Goal: Task Accomplishment & Management: Complete application form

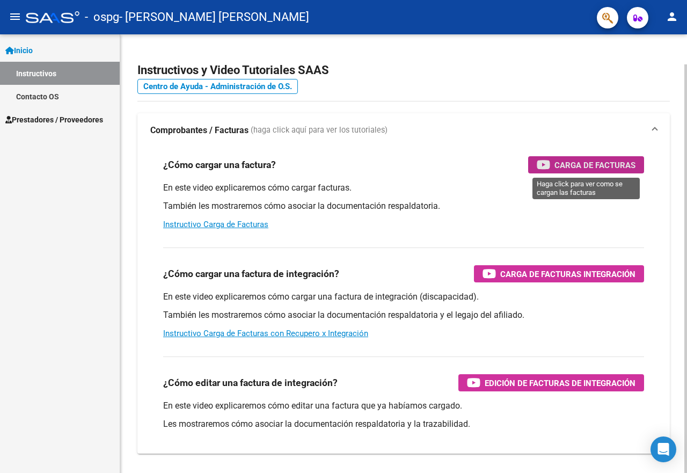
click at [565, 166] on span "Carga de Facturas" at bounding box center [594, 164] width 81 height 13
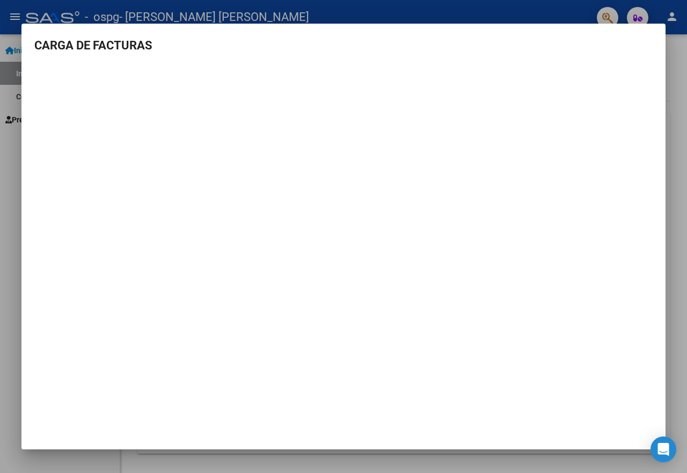
click at [323, 47] on h3 "CARGA DE FACTURAS" at bounding box center [343, 45] width 618 height 18
click at [301, 28] on mat-dialog-container "CARGA DE FACTURAS" at bounding box center [343, 237] width 644 height 426
click at [304, 7] on div at bounding box center [343, 236] width 687 height 473
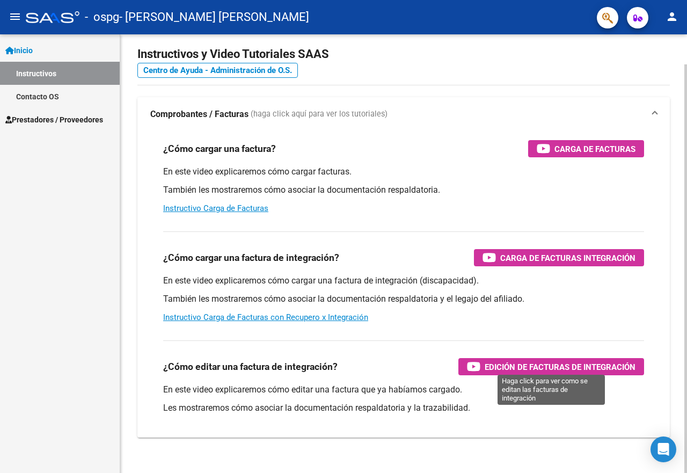
scroll to position [32, 0]
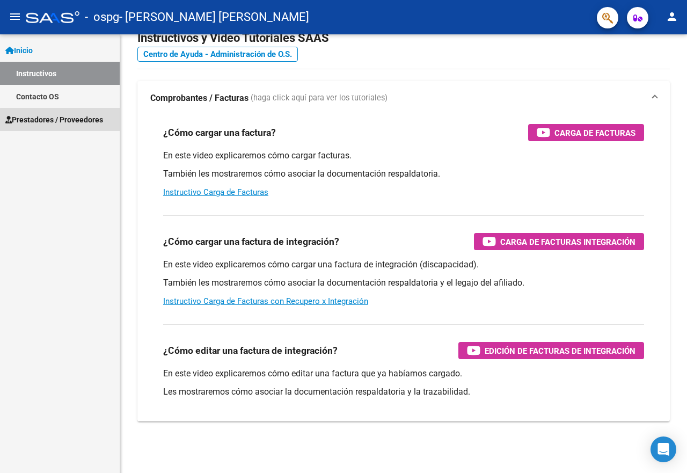
click at [78, 121] on span "Prestadores / Proveedores" at bounding box center [54, 120] width 98 height 12
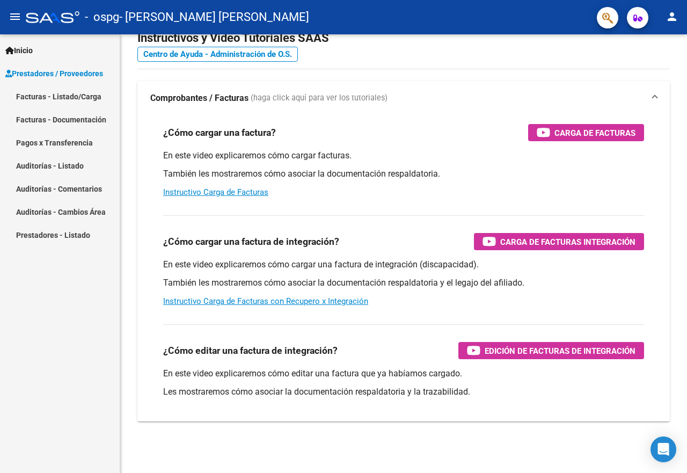
click at [87, 97] on link "Facturas - Listado/Carga" at bounding box center [60, 96] width 120 height 23
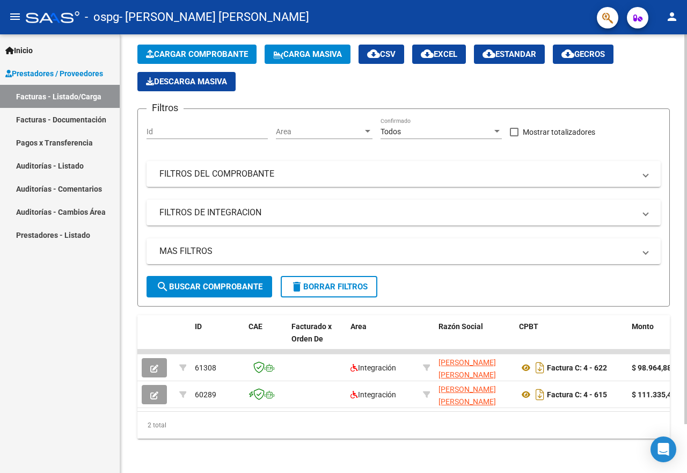
scroll to position [55, 0]
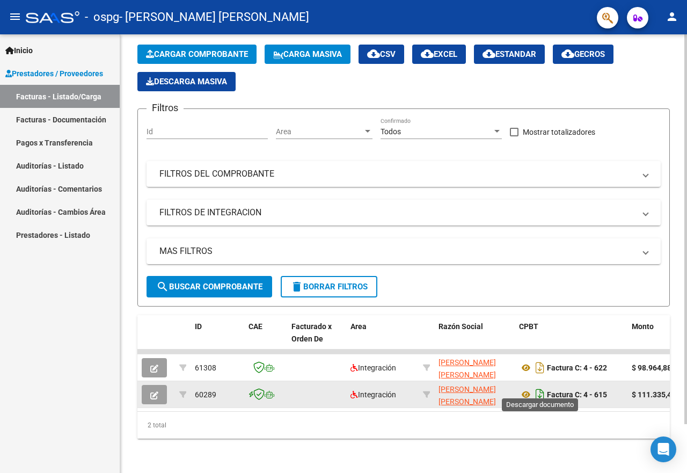
click at [538, 386] on icon "Descargar documento" at bounding box center [540, 394] width 14 height 17
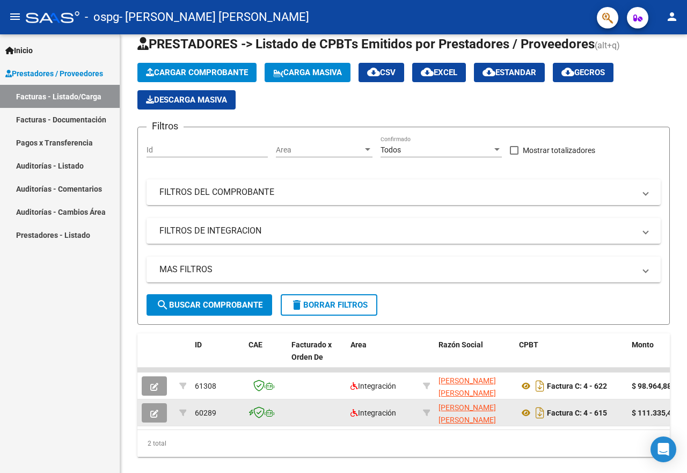
scroll to position [2, 0]
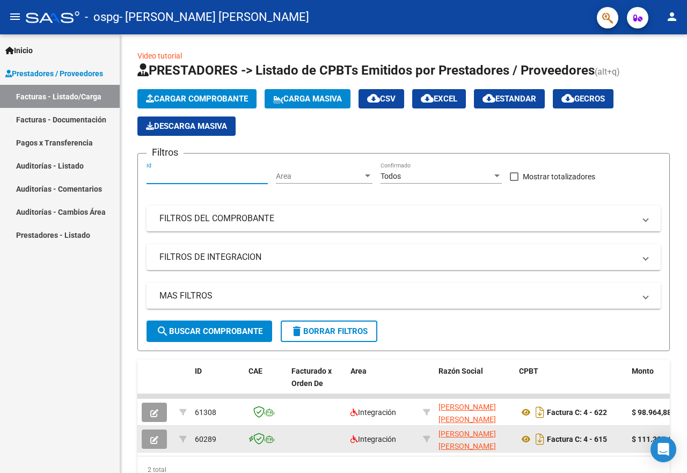
click at [224, 175] on input "Id" at bounding box center [207, 176] width 121 height 9
type input "011"
click at [300, 175] on span "Area" at bounding box center [319, 176] width 87 height 9
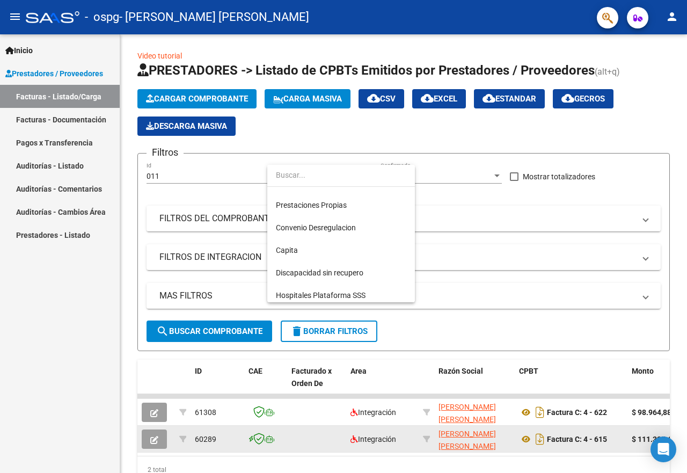
scroll to position [111, 0]
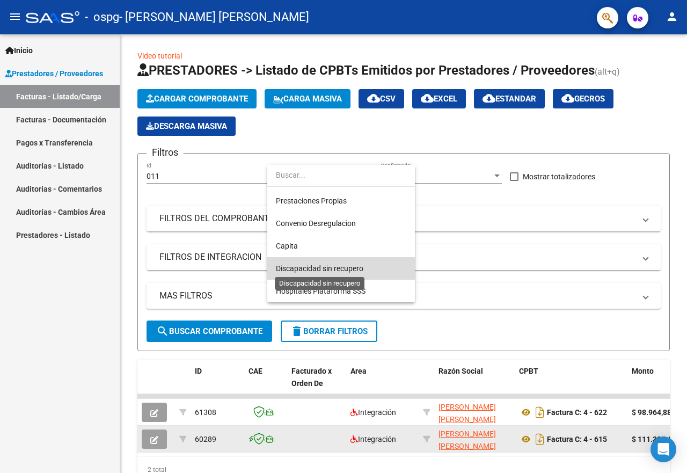
click at [349, 269] on span "Discapacidad sin recupero" at bounding box center [319, 268] width 87 height 9
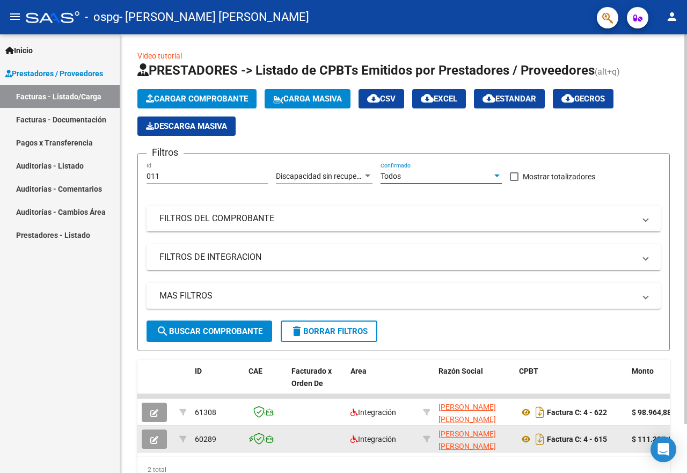
click at [405, 179] on div "Todos" at bounding box center [437, 176] width 112 height 9
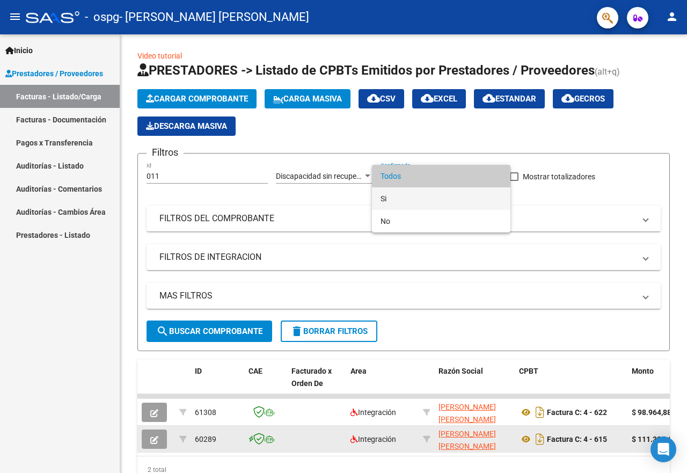
click at [404, 194] on span "Si" at bounding box center [441, 198] width 121 height 23
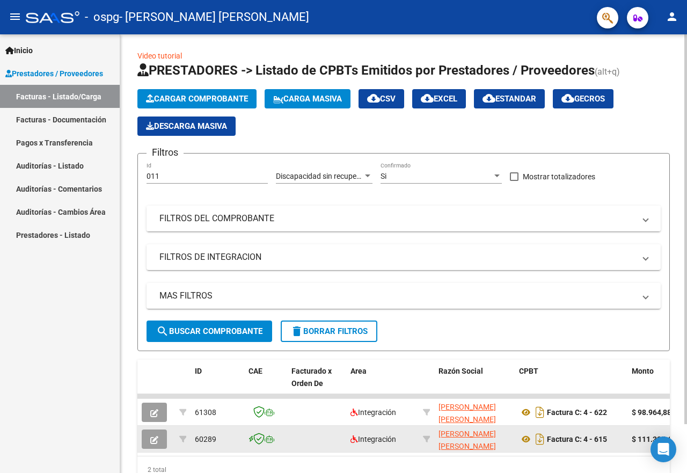
click at [411, 226] on mat-expansion-panel-header "FILTROS DEL COMPROBANTE" at bounding box center [404, 219] width 514 height 26
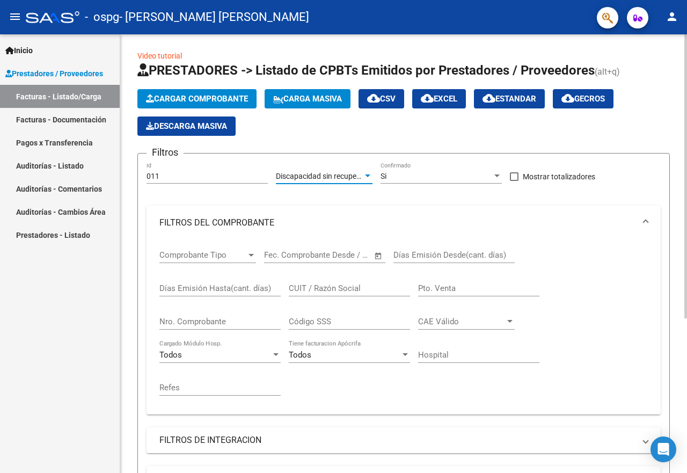
click at [326, 172] on span "Discapacidad sin recupero" at bounding box center [319, 176] width 87 height 9
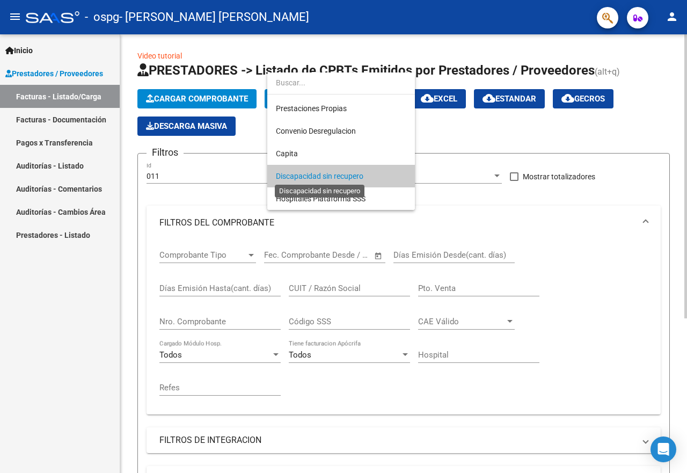
click at [326, 172] on span "Discapacidad sin recupero" at bounding box center [319, 176] width 87 height 9
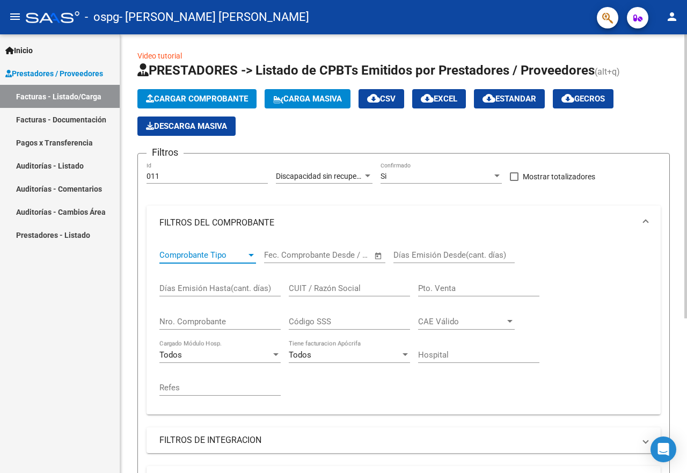
click at [213, 255] on span "Comprobante Tipo" at bounding box center [202, 255] width 87 height 10
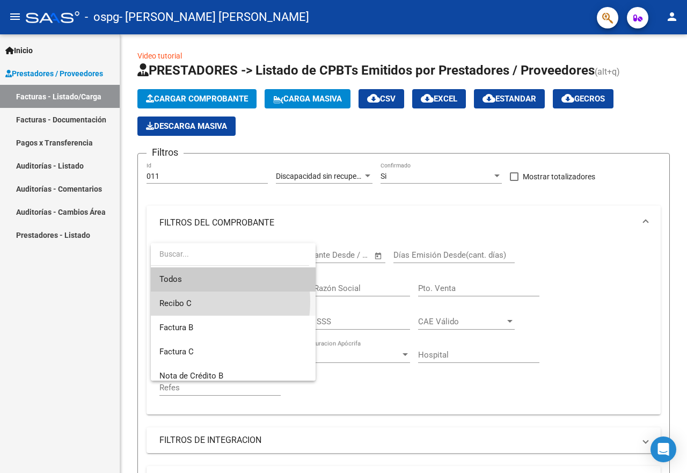
click at [205, 302] on span "Recibo C" at bounding box center [233, 303] width 148 height 24
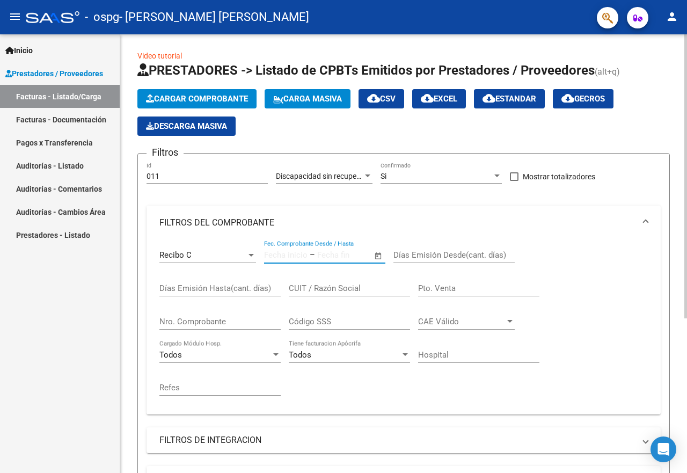
click at [319, 259] on input "text" at bounding box center [343, 255] width 52 height 10
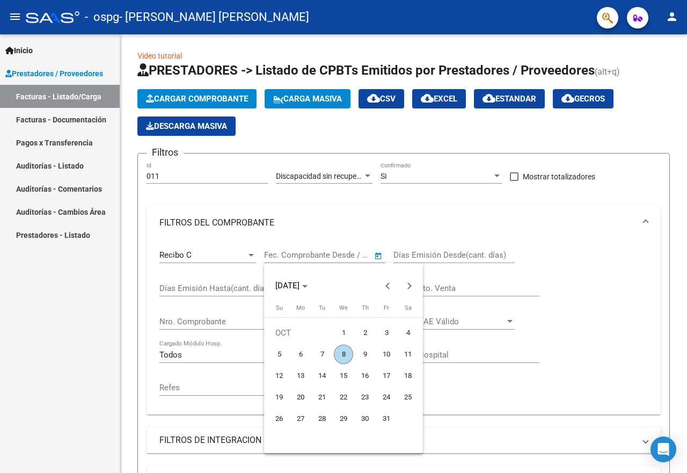
click at [344, 335] on span "1" at bounding box center [343, 332] width 19 height 19
type input "[DATE]"
click at [428, 257] on div at bounding box center [343, 236] width 687 height 473
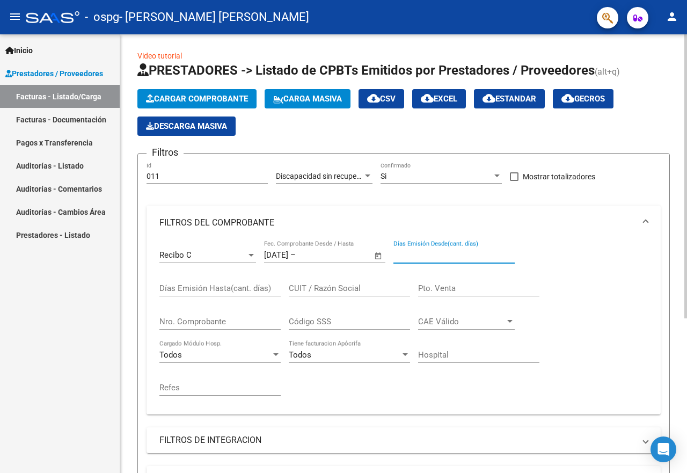
click at [417, 258] on input "Días Emisión Desde(cant. días)" at bounding box center [453, 255] width 121 height 10
click at [349, 284] on input "CUIT / Razón Social" at bounding box center [349, 288] width 121 height 10
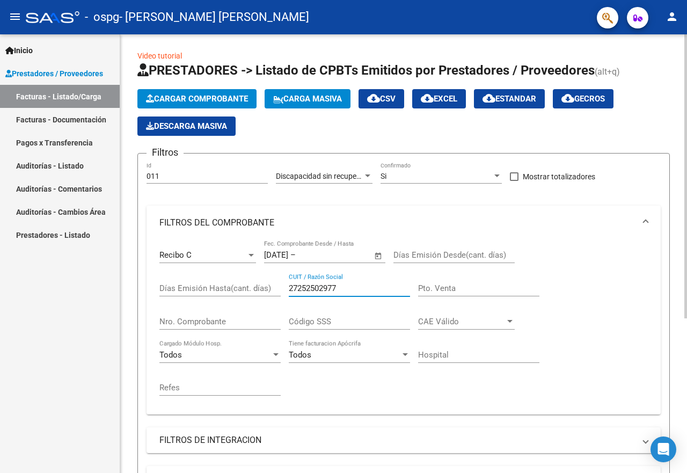
type input "27252502977"
click at [459, 284] on input "Pto. Venta" at bounding box center [478, 288] width 121 height 10
type input "00004"
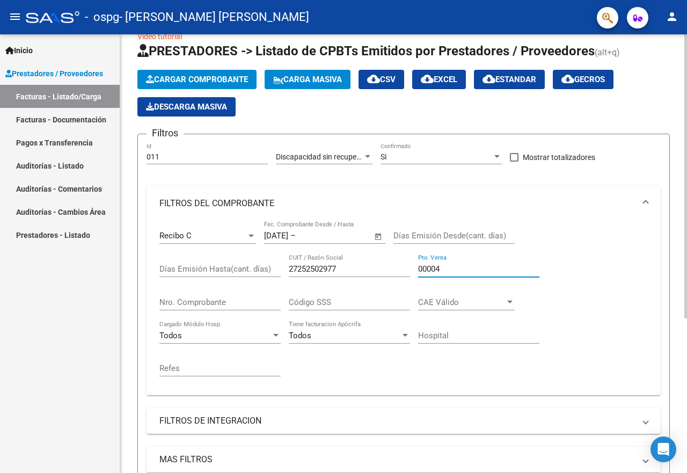
scroll to position [55, 0]
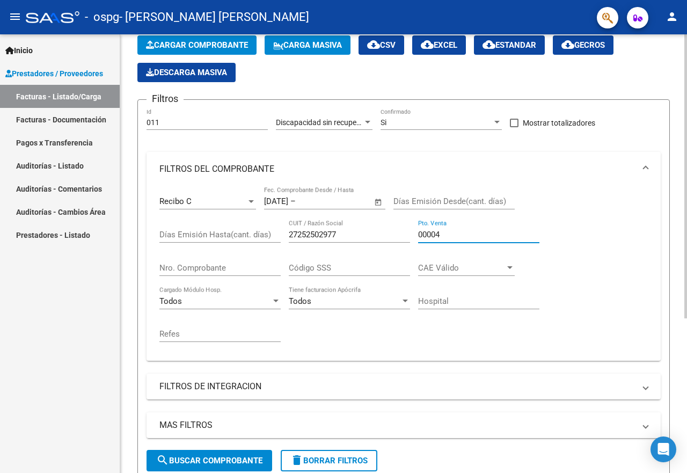
click at [225, 42] on span "Cargar Comprobante" at bounding box center [197, 45] width 102 height 10
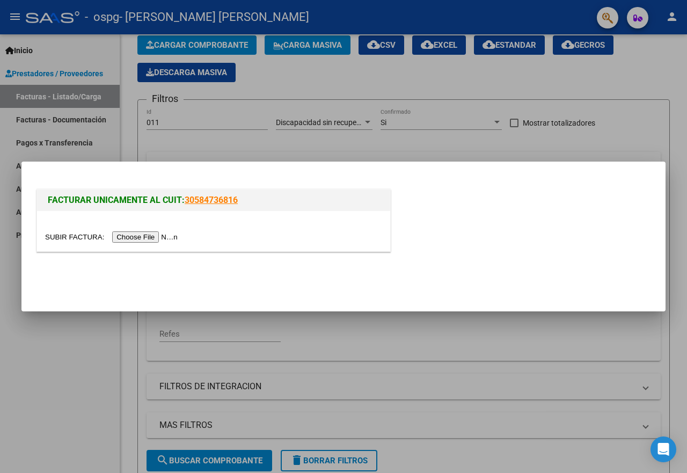
click at [164, 235] on input "file" at bounding box center [113, 236] width 136 height 11
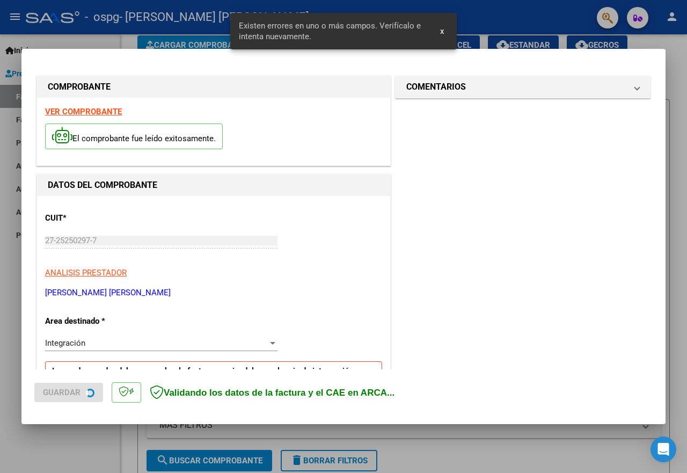
scroll to position [212, 0]
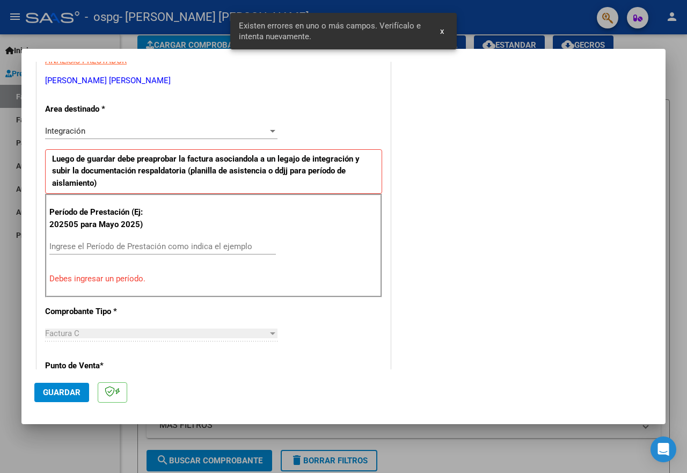
click at [246, 134] on div "Integración" at bounding box center [156, 131] width 223 height 10
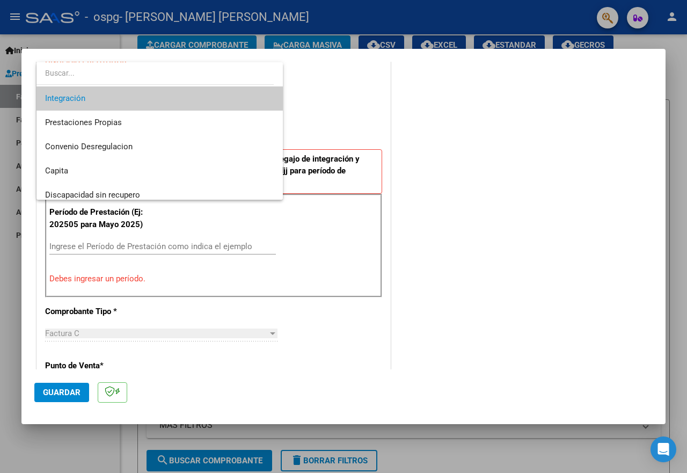
scroll to position [80, 0]
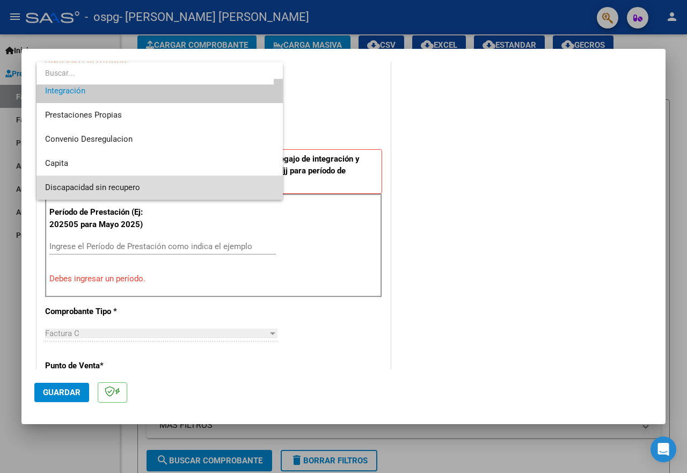
click at [235, 188] on span "Discapacidad sin recupero" at bounding box center [159, 188] width 229 height 24
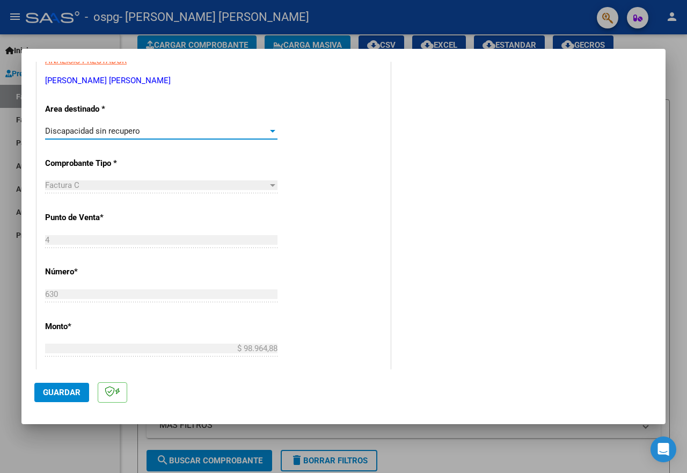
click at [228, 184] on div "Factura C" at bounding box center [156, 185] width 223 height 10
click at [239, 293] on input "630" at bounding box center [161, 294] width 232 height 10
click at [66, 392] on span "Guardar" at bounding box center [62, 393] width 38 height 10
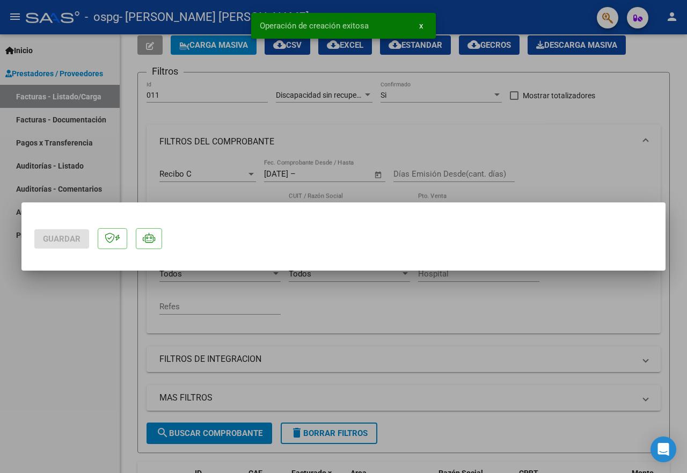
scroll to position [0, 0]
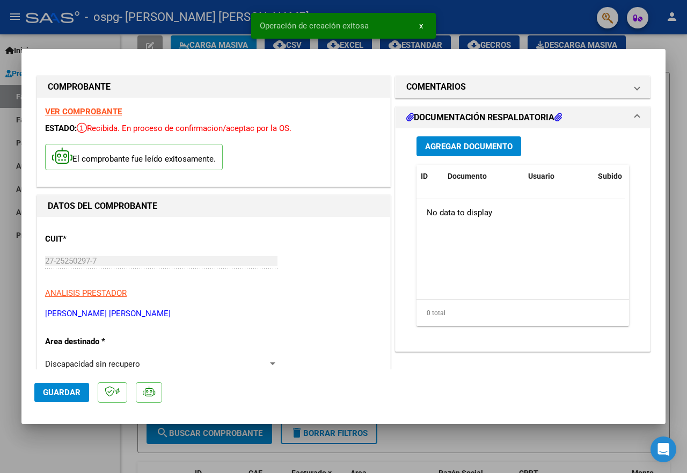
click at [406, 113] on icon at bounding box center [410, 117] width 8 height 9
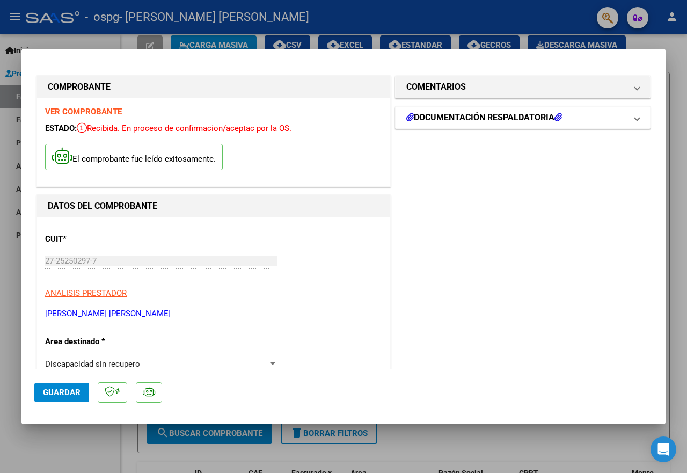
click at [406, 116] on icon at bounding box center [410, 117] width 8 height 9
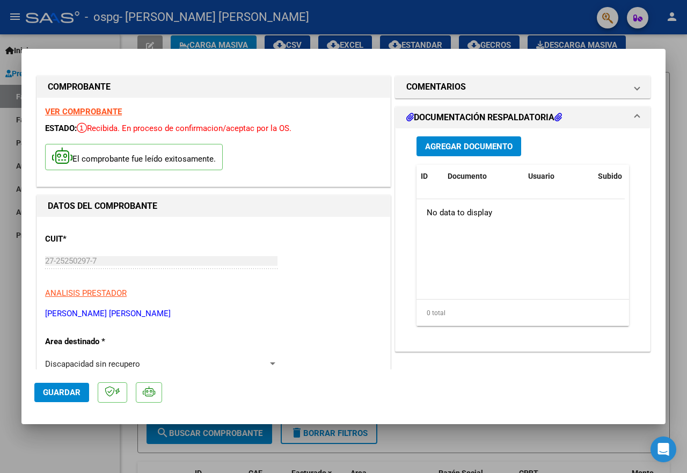
click at [557, 118] on icon at bounding box center [558, 117] width 8 height 9
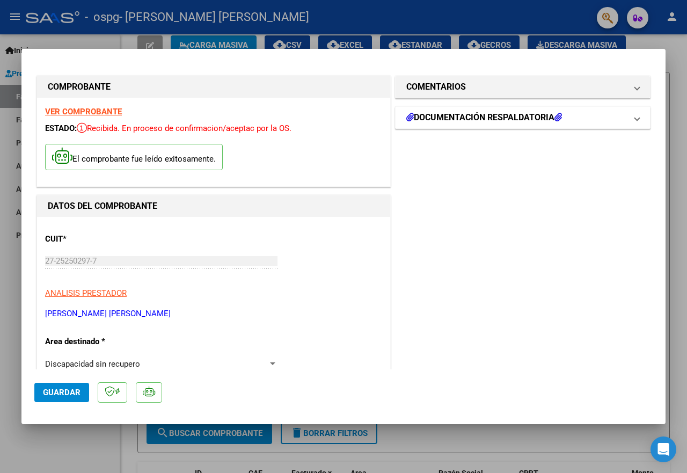
click at [551, 119] on h1 "DOCUMENTACIÓN RESPALDATORIA" at bounding box center [484, 117] width 156 height 13
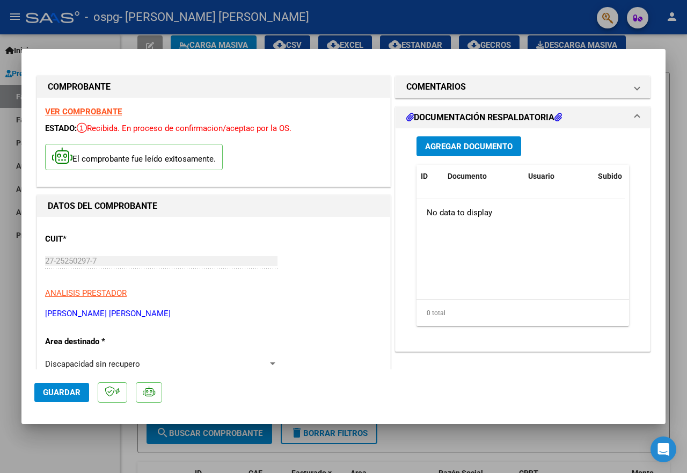
click at [621, 115] on span "DOCUMENTACIÓN RESPALDATORIA" at bounding box center [520, 117] width 229 height 13
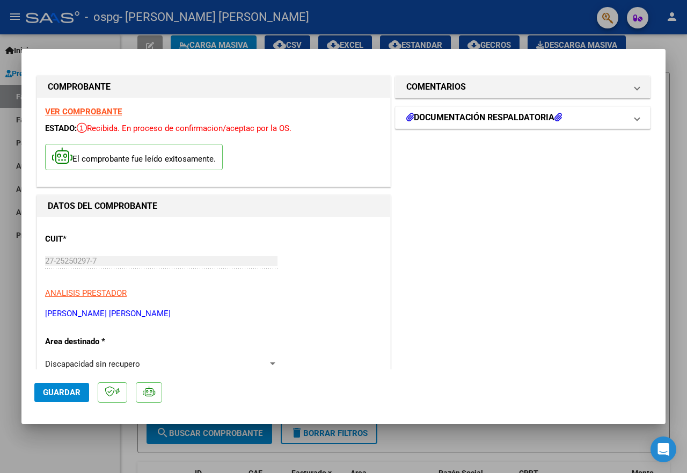
click at [621, 115] on span "DOCUMENTACIÓN RESPALDATORIA" at bounding box center [520, 117] width 229 height 13
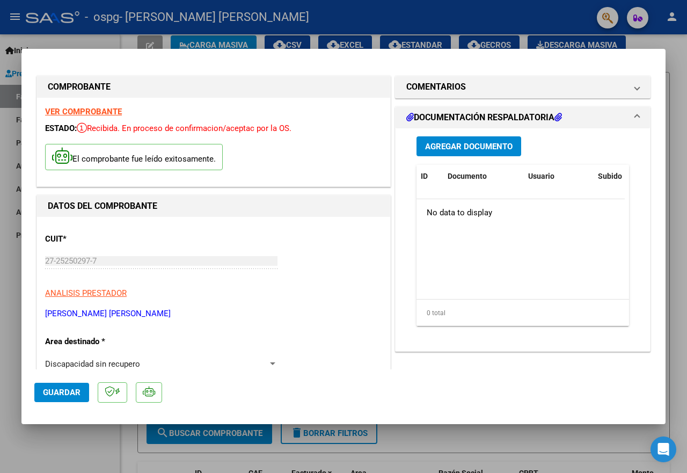
click at [489, 144] on span "Agregar Documento" at bounding box center [468, 147] width 87 height 10
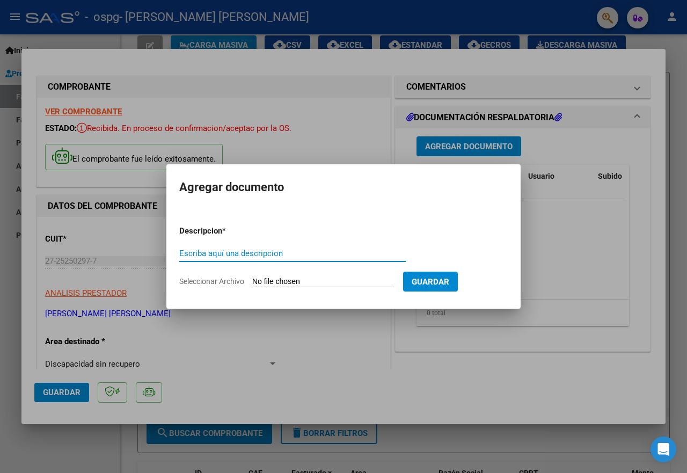
click at [325, 252] on input "Escriba aquí una descripcion" at bounding box center [292, 254] width 227 height 10
click at [345, 249] on input "Escriba aquí una descripcion" at bounding box center [292, 254] width 227 height 10
click at [344, 129] on div at bounding box center [343, 236] width 687 height 473
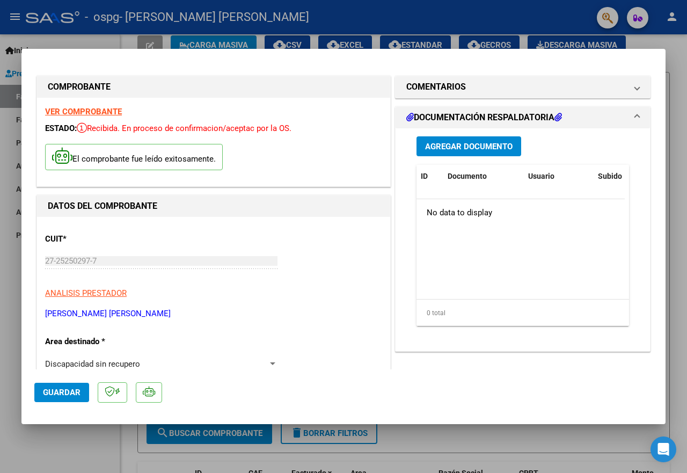
click at [408, 115] on icon at bounding box center [410, 117] width 8 height 9
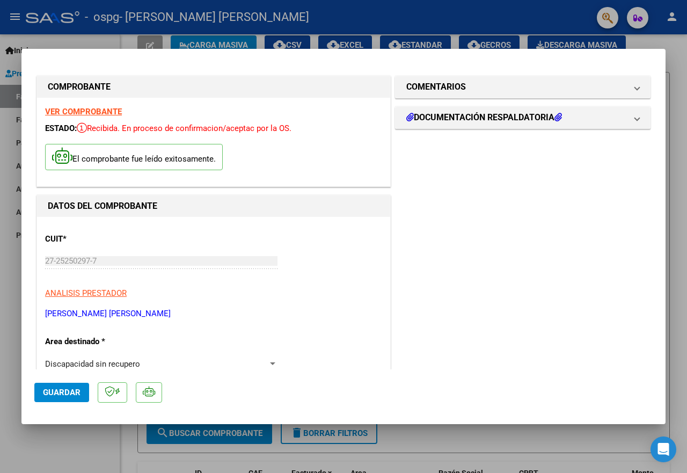
click at [442, 116] on h1 "DOCUMENTACIÓN RESPALDATORIA" at bounding box center [484, 117] width 156 height 13
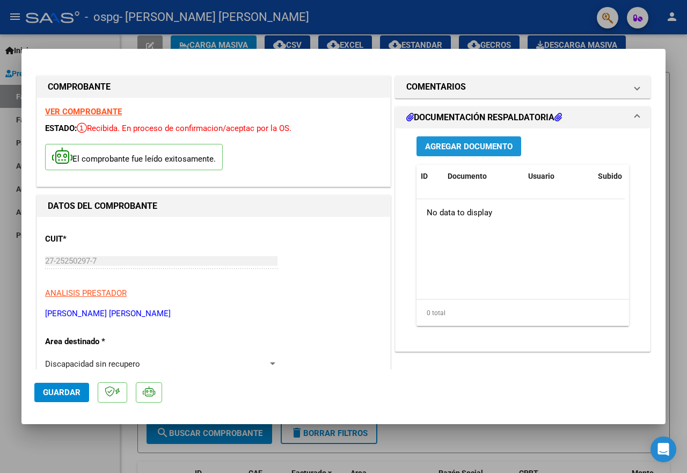
click at [445, 145] on span "Agregar Documento" at bounding box center [468, 147] width 87 height 10
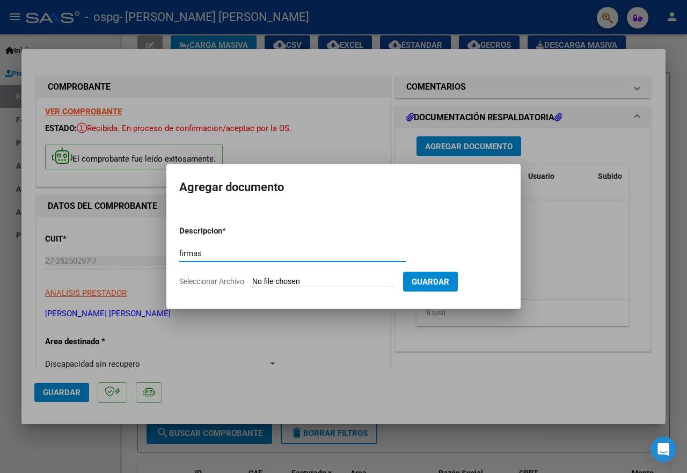
type input "firmas"
click at [331, 279] on input "Seleccionar Archivo" at bounding box center [323, 282] width 142 height 10
type input "C:\fakepath\firmas (7).pdf"
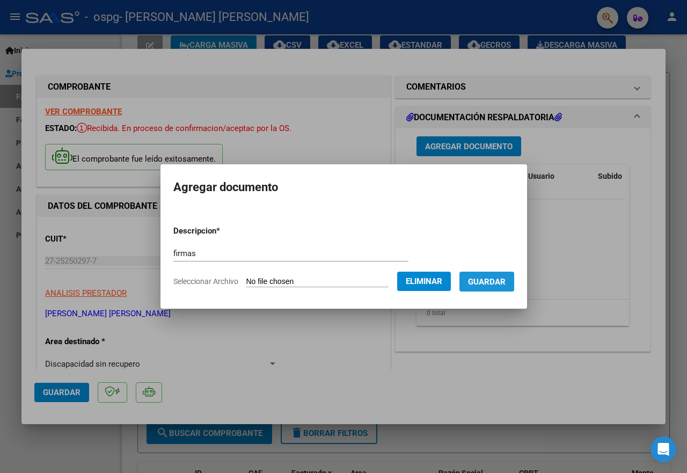
click at [478, 281] on span "Guardar" at bounding box center [487, 282] width 38 height 10
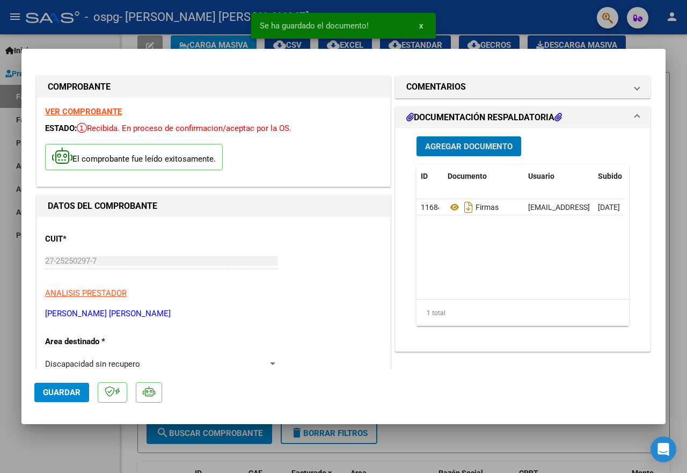
click at [461, 145] on span "Agregar Documento" at bounding box center [468, 147] width 87 height 10
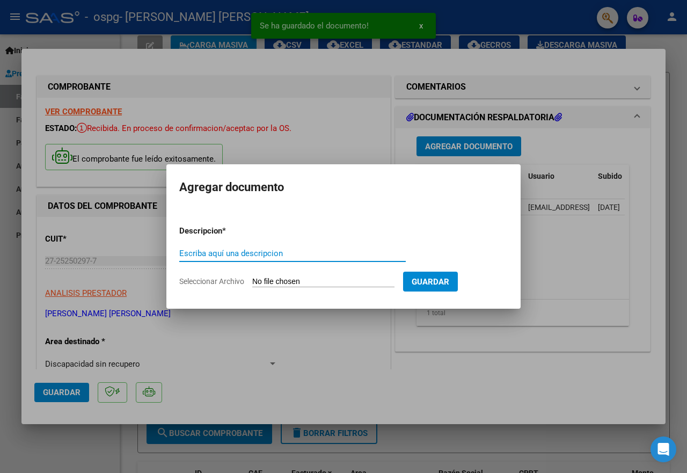
click at [325, 255] on input "Escriba aquí una descripcion" at bounding box center [292, 254] width 227 height 10
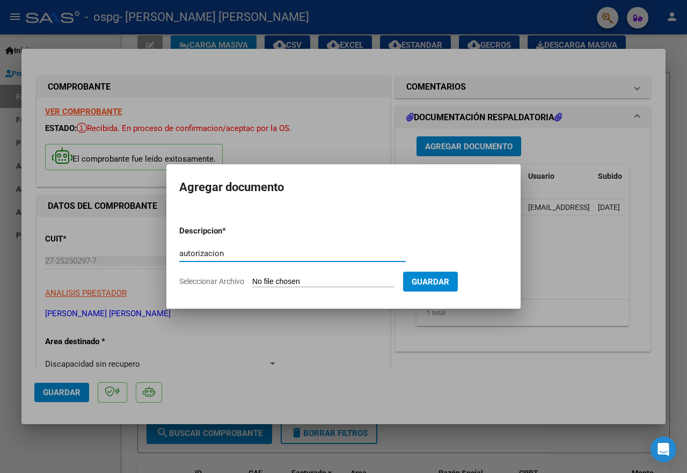
type input "autorizacion"
click at [312, 281] on input "Seleccionar Archivo" at bounding box center [323, 282] width 142 height 10
type input "C:\fakepath\AUTORIZACION (3).pdf"
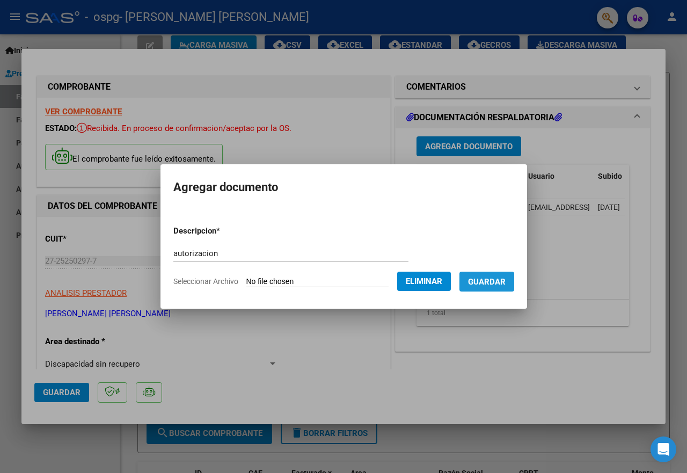
click at [498, 283] on span "Guardar" at bounding box center [487, 282] width 38 height 10
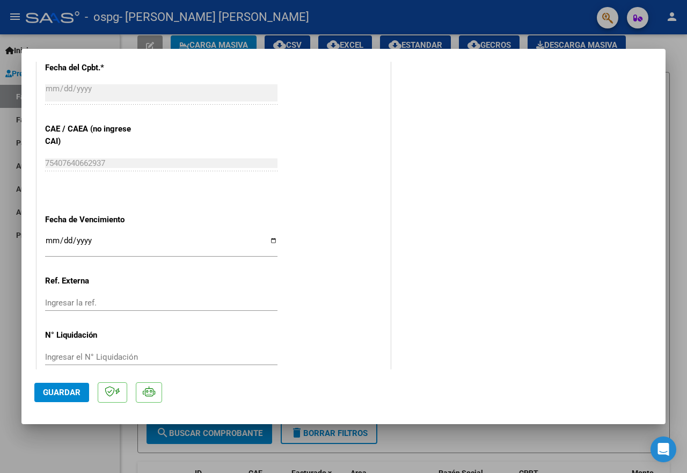
scroll to position [549, 0]
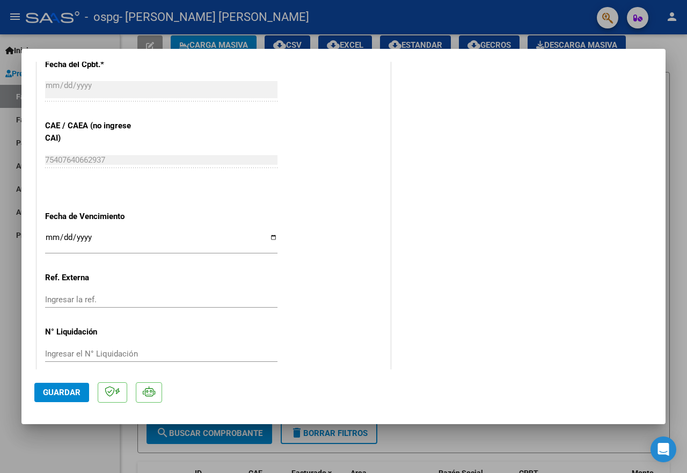
click at [185, 230] on div "Ingresar la fecha" at bounding box center [161, 241] width 232 height 23
click at [265, 233] on input "Ingresar la fecha" at bounding box center [161, 241] width 232 height 17
type input "[DATE]"
click at [246, 295] on input "Ingresar la ref." at bounding box center [161, 300] width 232 height 10
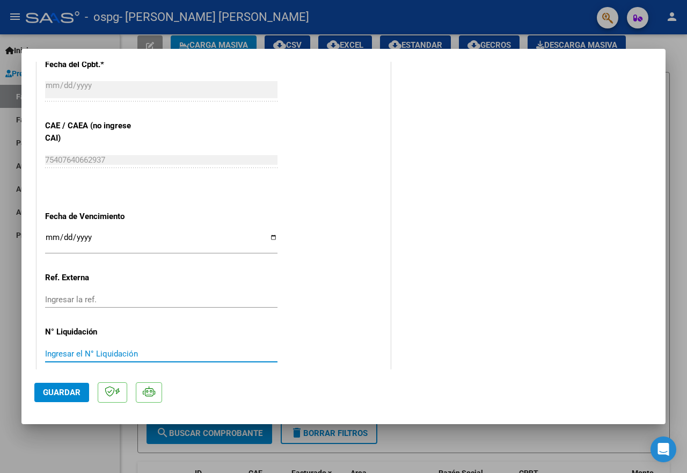
click at [249, 349] on input "Ingresar el N° Liquidación" at bounding box center [161, 354] width 232 height 10
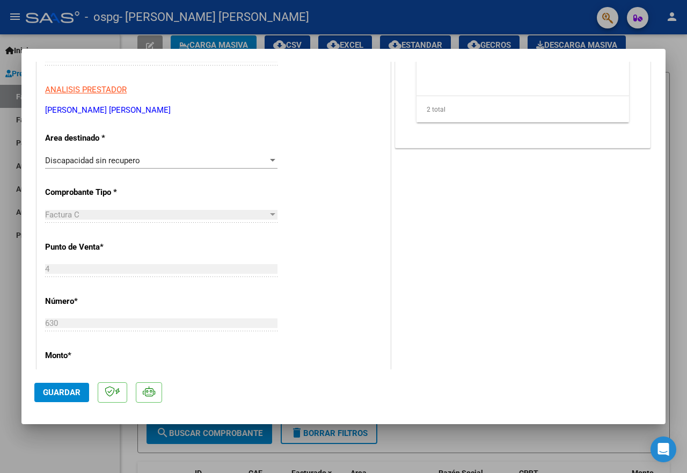
scroll to position [215, 0]
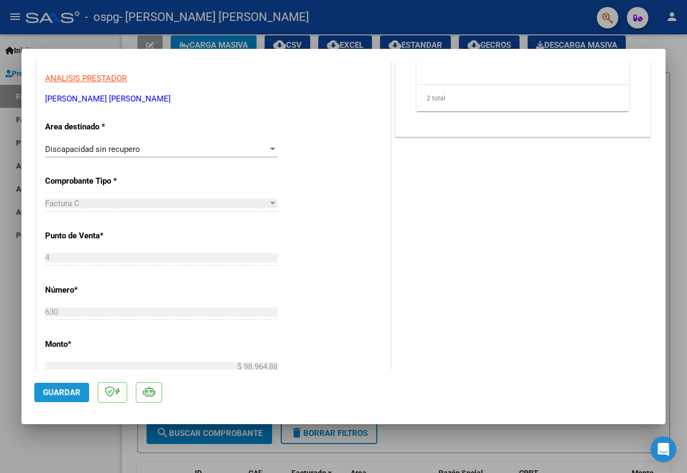
click at [69, 392] on span "Guardar" at bounding box center [62, 393] width 38 height 10
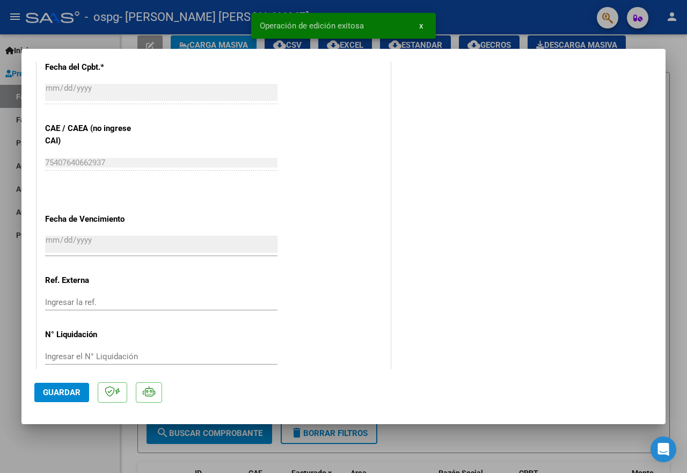
scroll to position [549, 0]
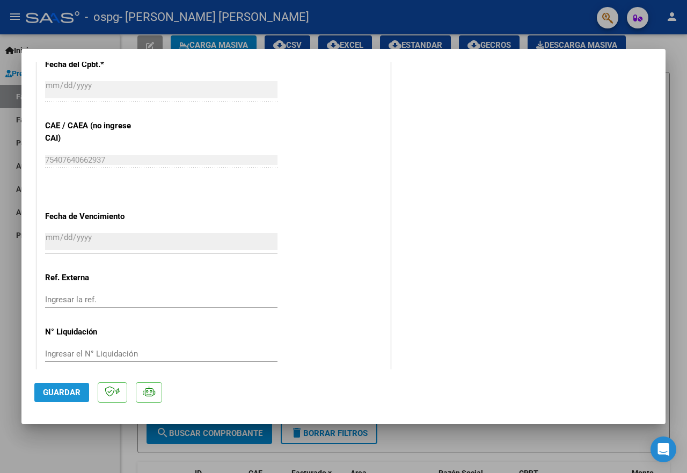
click at [62, 389] on span "Guardar" at bounding box center [62, 393] width 38 height 10
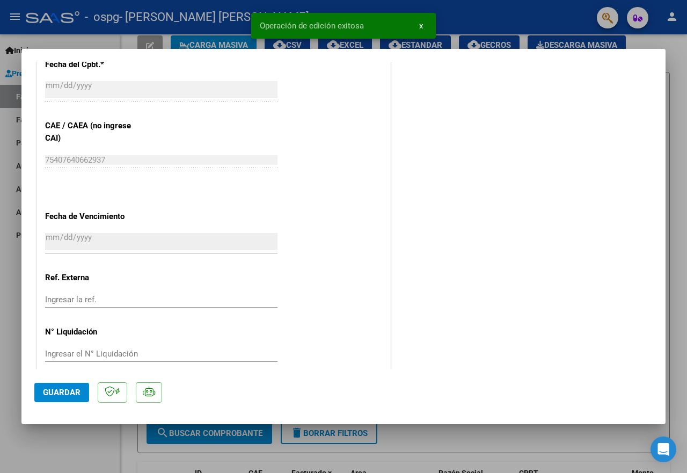
click at [648, 185] on mat-dialog-content "COMPROBANTE VER COMPROBANTE ESTADO: Recibida. En proceso de confirmacion/acepta…" at bounding box center [343, 216] width 644 height 308
click at [650, 78] on mat-dialog-content "COMPROBANTE VER COMPROBANTE ESTADO: Recibida. En proceso de confirmacion/acepta…" at bounding box center [343, 216] width 644 height 308
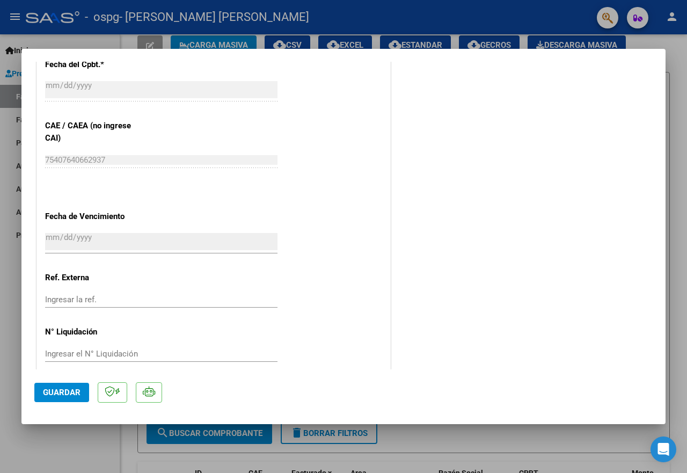
scroll to position [280, 0]
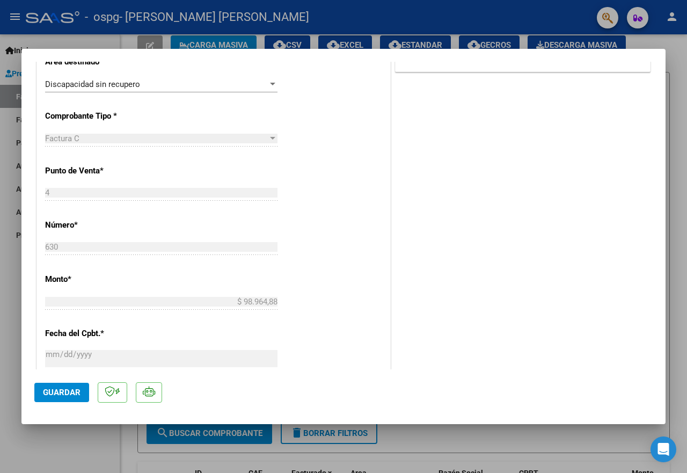
click at [686, 58] on div at bounding box center [343, 236] width 687 height 473
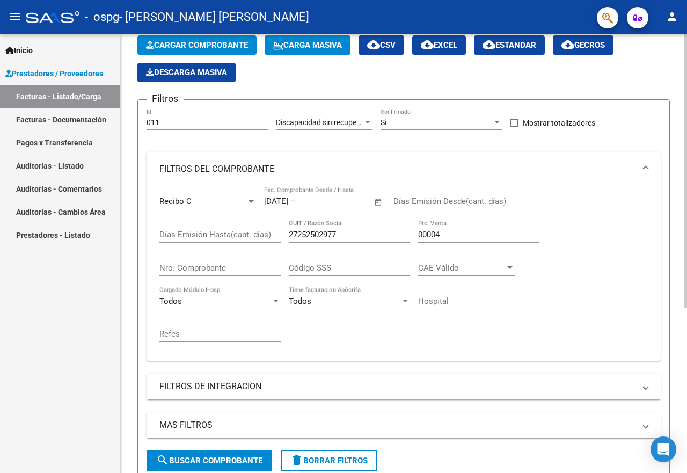
scroll to position [265, 0]
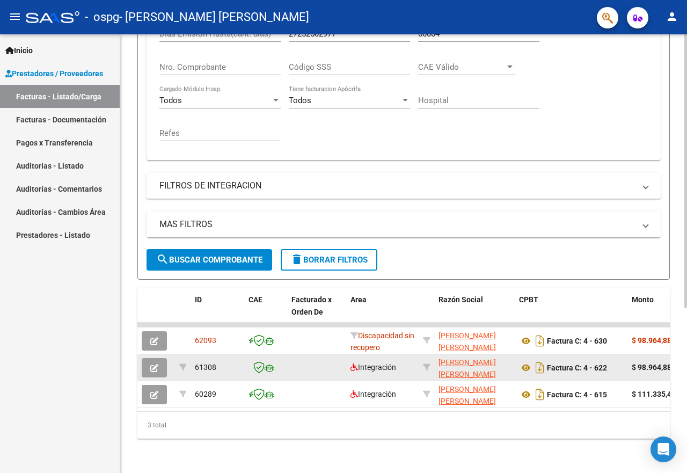
click at [686, 403] on div at bounding box center [685, 253] width 3 height 439
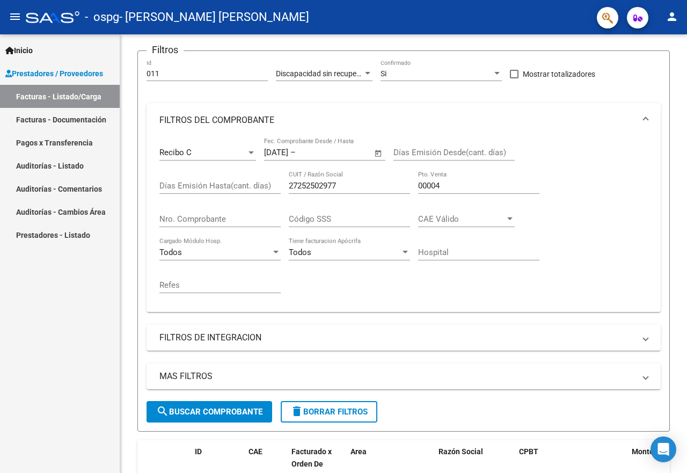
scroll to position [0, 0]
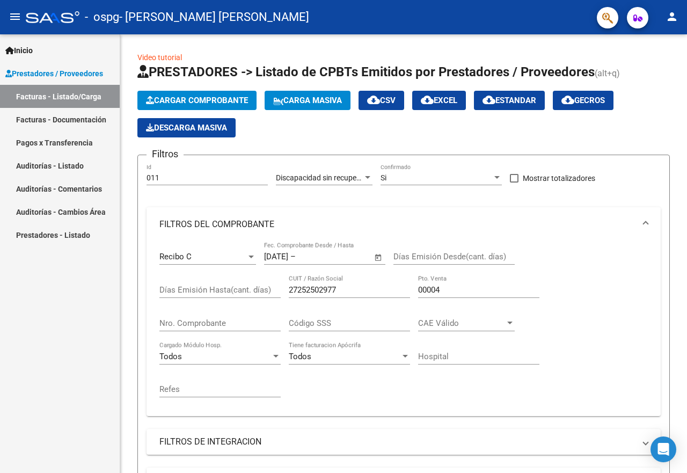
click at [317, 313] on div "Código SSS" at bounding box center [349, 319] width 121 height 23
click at [419, 254] on input "Días Emisión Desde(cant. días)" at bounding box center [453, 257] width 121 height 10
type input "0"
click at [218, 319] on input "Nro. Comprobante" at bounding box center [219, 323] width 121 height 10
click at [245, 328] on div "Nro. Comprobante" at bounding box center [219, 319] width 121 height 23
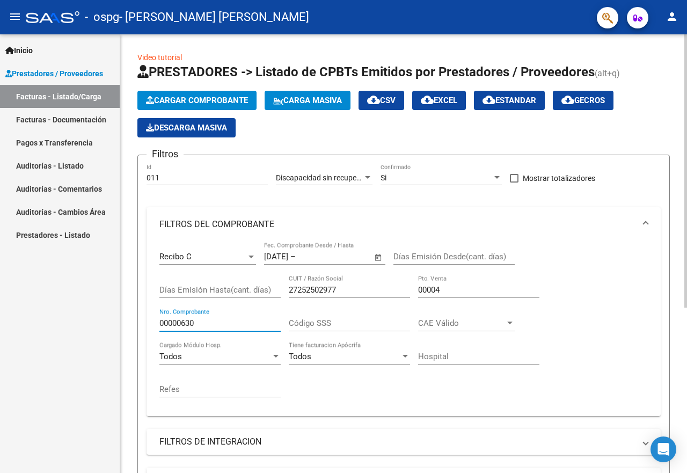
type input "00000630"
click at [338, 323] on input "Código SSS" at bounding box center [349, 323] width 121 height 10
click at [363, 325] on input "Código SSS" at bounding box center [349, 323] width 121 height 10
type input "98964.88"
click at [479, 329] on div "CAE Válido CAE Válido" at bounding box center [466, 319] width 97 height 23
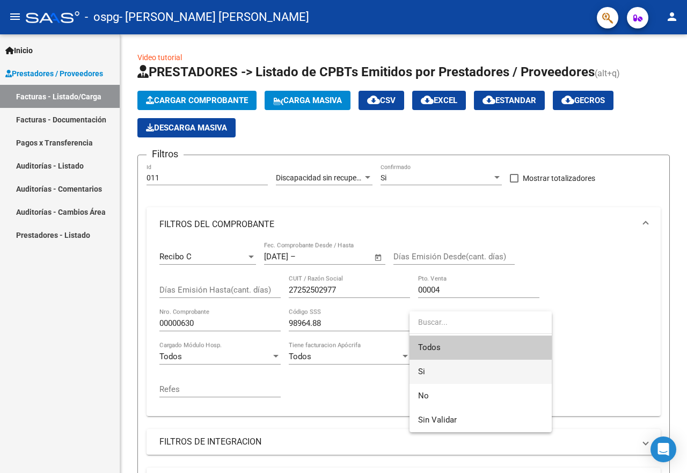
click at [436, 364] on span "Si" at bounding box center [480, 372] width 125 height 24
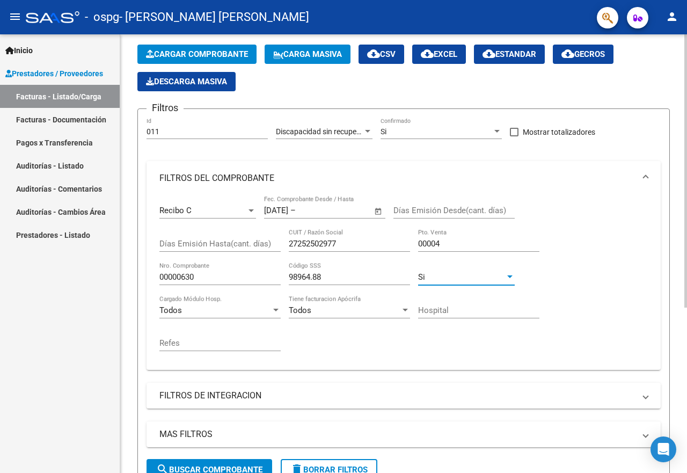
scroll to position [265, 0]
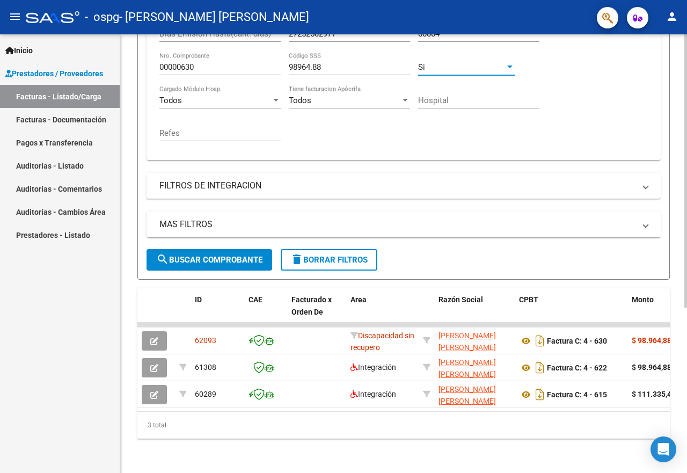
click at [235, 255] on span "search Buscar Comprobante" at bounding box center [209, 260] width 106 height 10
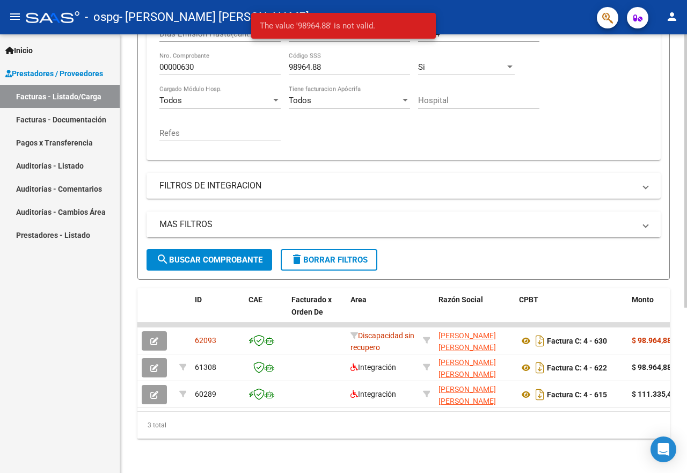
click at [464, 211] on mat-expansion-panel-header "MAS FILTROS" at bounding box center [404, 224] width 514 height 26
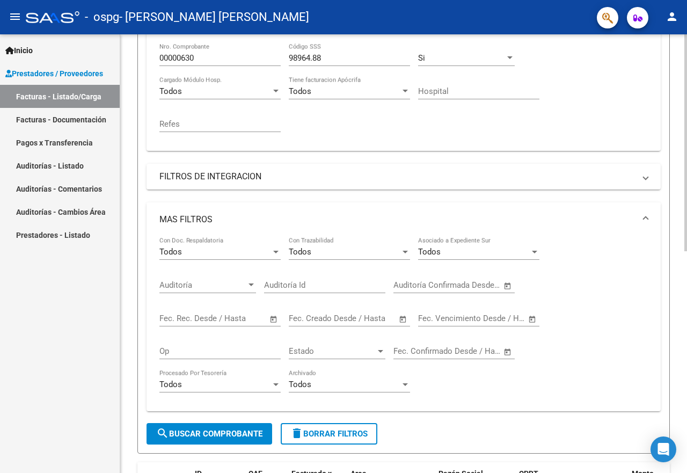
scroll to position [448, 0]
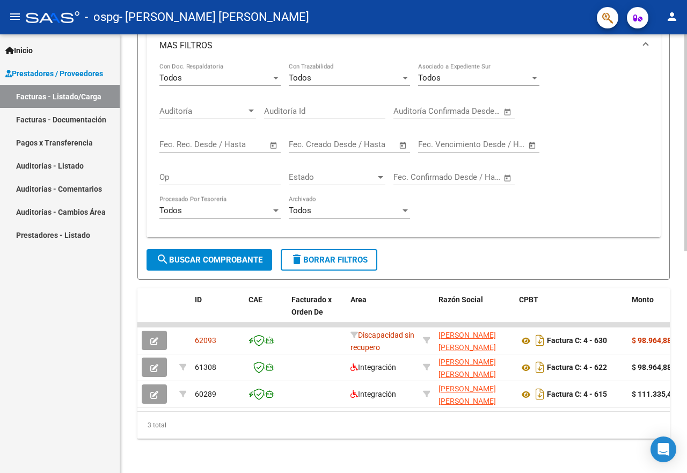
click at [686, 411] on div at bounding box center [685, 253] width 3 height 439
click at [528, 425] on div "3 total" at bounding box center [403, 425] width 532 height 27
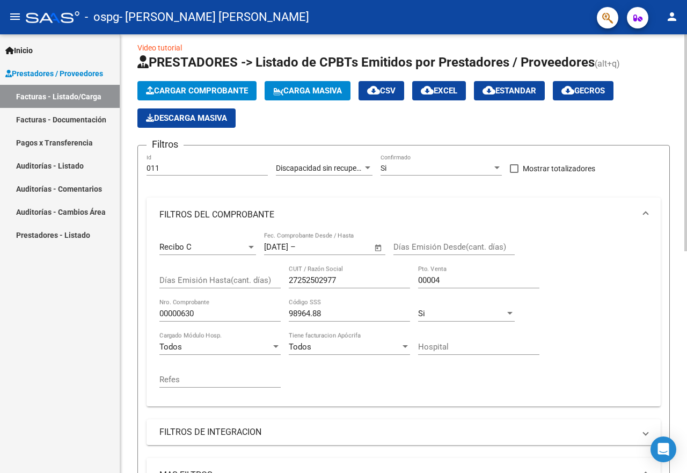
click at [686, 96] on div at bounding box center [685, 253] width 3 height 439
click at [681, 309] on div "Video tutorial PRESTADORES -> Listado de CPBTs Emitidos por Prestadores / Prove…" at bounding box center [403, 464] width 567 height 878
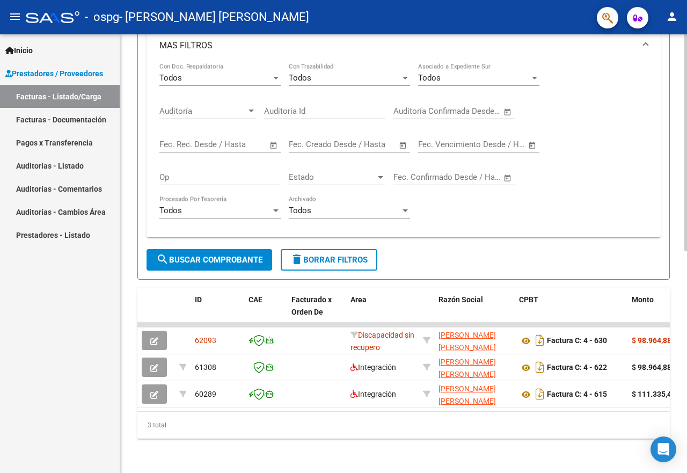
click at [686, 313] on div at bounding box center [685, 253] width 3 height 439
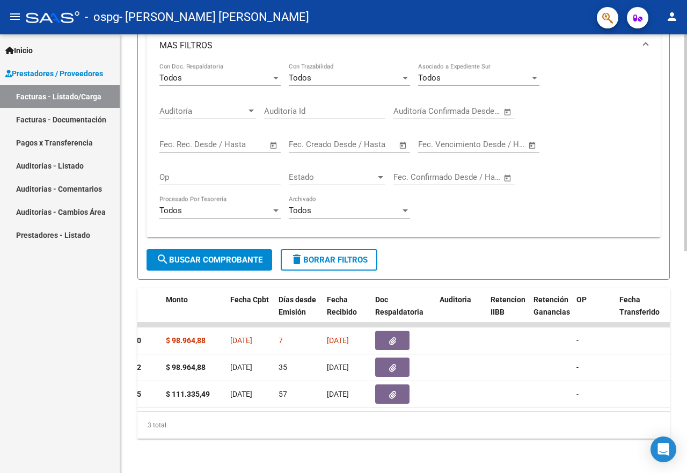
scroll to position [0, 0]
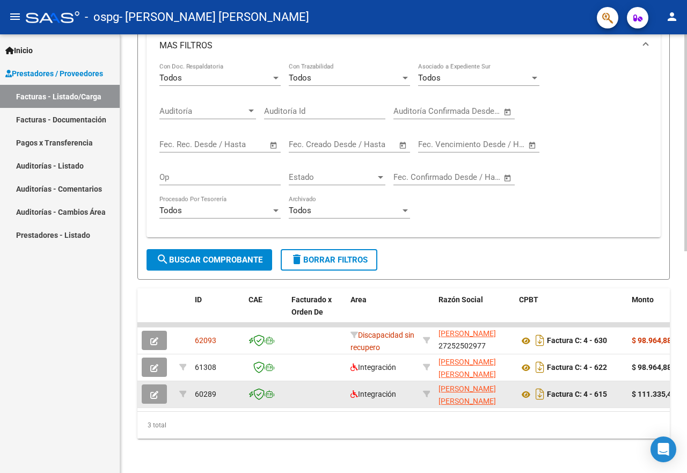
click at [149, 384] on button "button" at bounding box center [154, 393] width 25 height 19
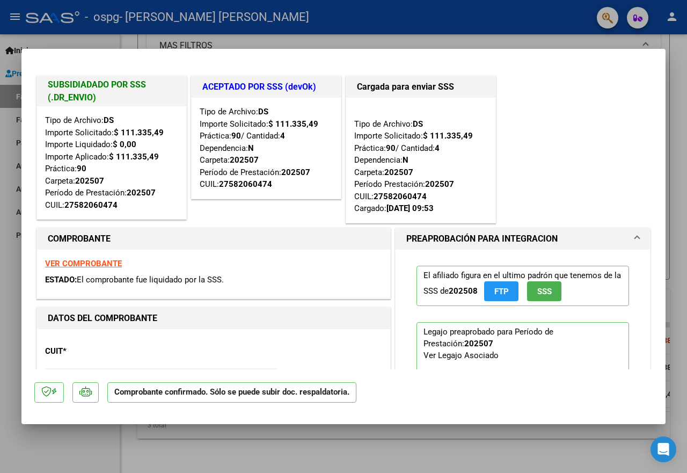
click at [530, 49] on mat-dialog-container "SUBSIDIADADO POR SSS (.DR_ENVIO) Tipo de Archivo: DS Importe Solicitado: $ 111.…" at bounding box center [343, 236] width 644 height 375
click at [397, 436] on div at bounding box center [343, 236] width 687 height 473
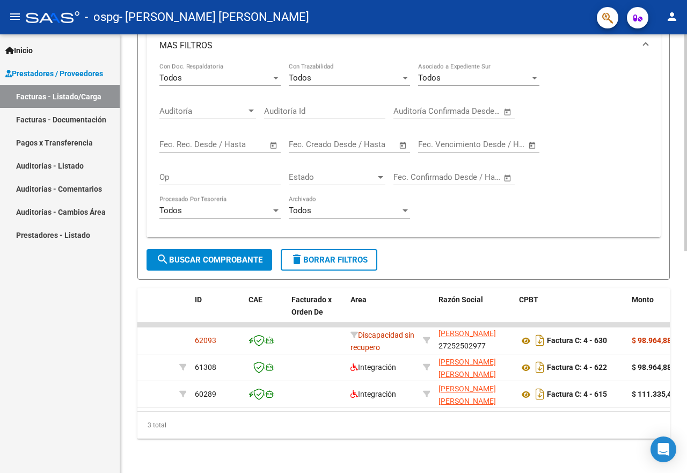
scroll to position [448, 0]
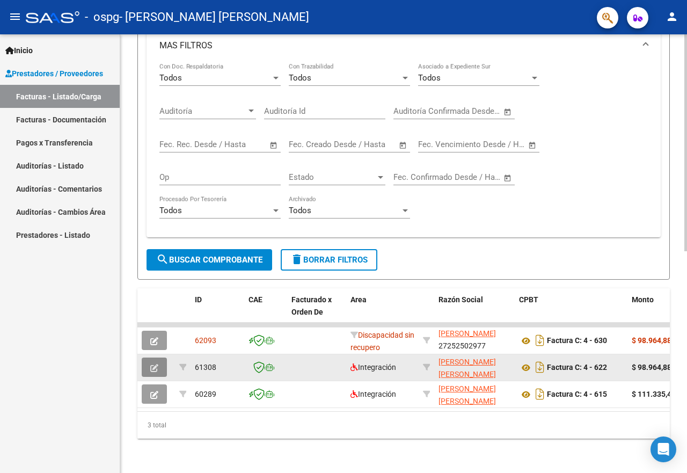
click at [158, 364] on icon "button" at bounding box center [154, 368] width 8 height 8
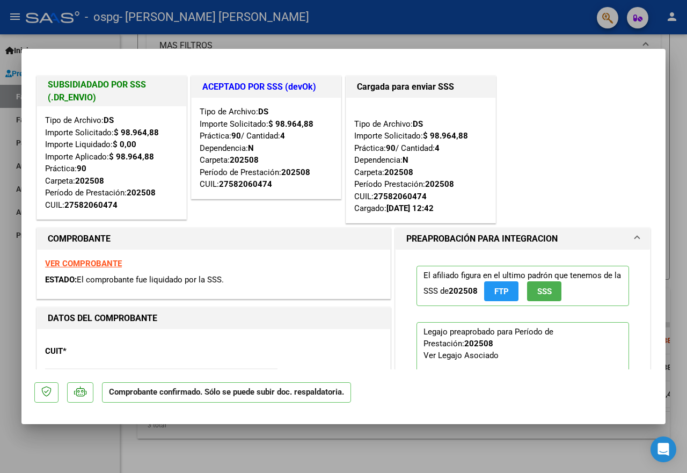
click at [309, 25] on div at bounding box center [343, 236] width 687 height 473
